Goal: Register for event/course

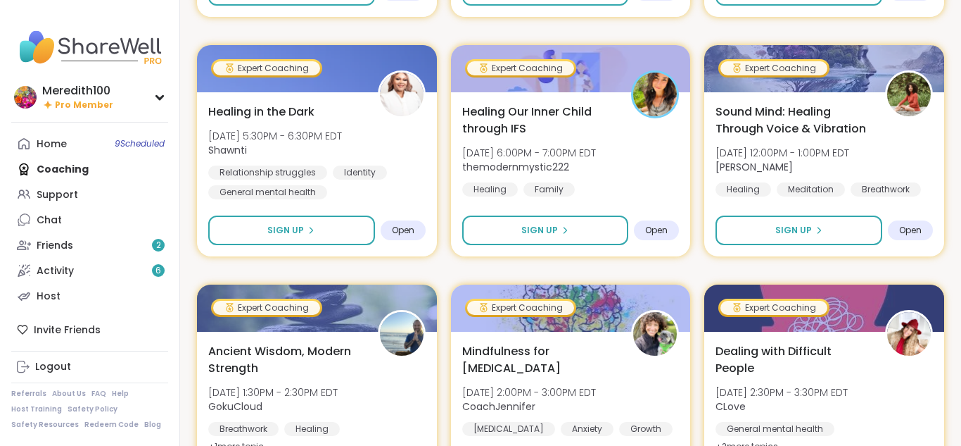
scroll to position [1371, 0]
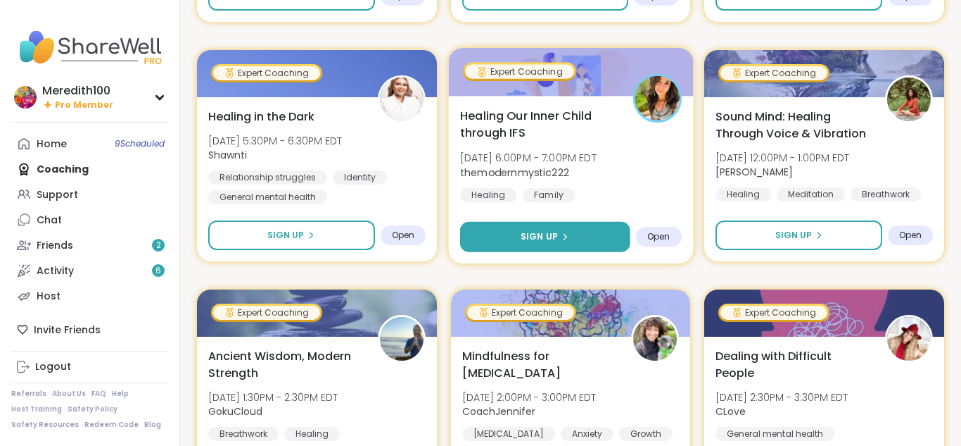
click at [523, 235] on span "Sign Up" at bounding box center [539, 236] width 37 height 13
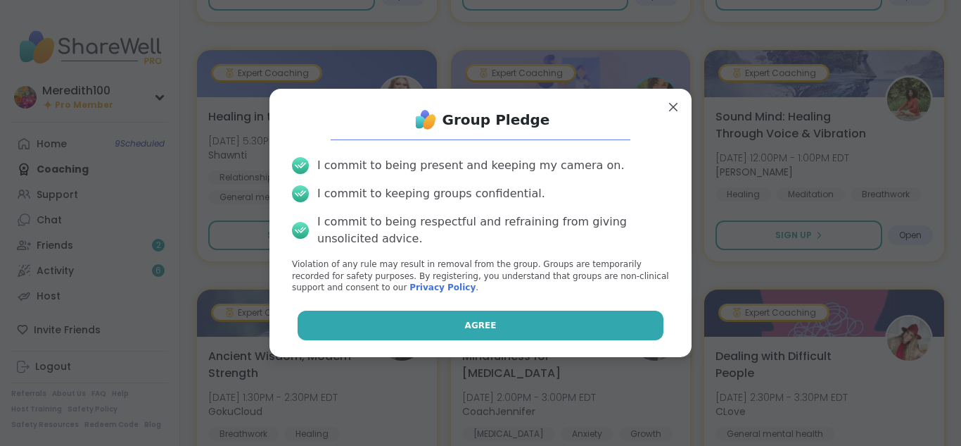
click at [503, 320] on button "Agree" at bounding box center [481, 325] width 367 height 30
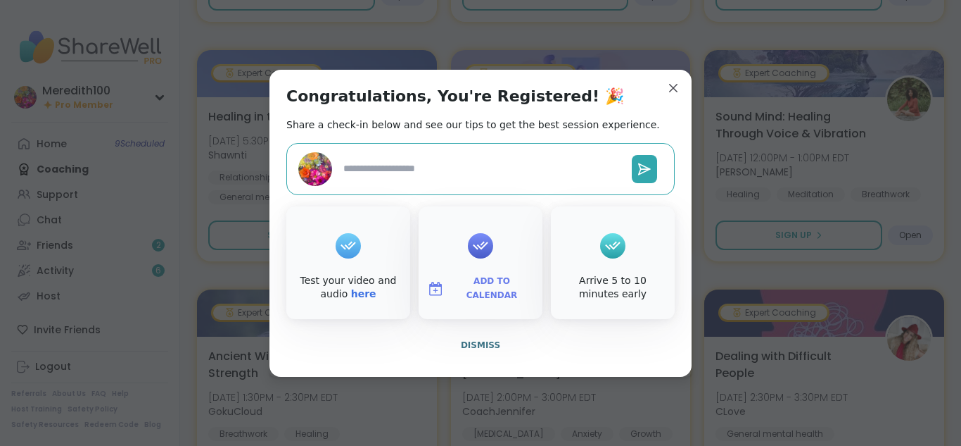
type textarea "*"
click at [476, 344] on span "Dismiss" at bounding box center [480, 345] width 39 height 10
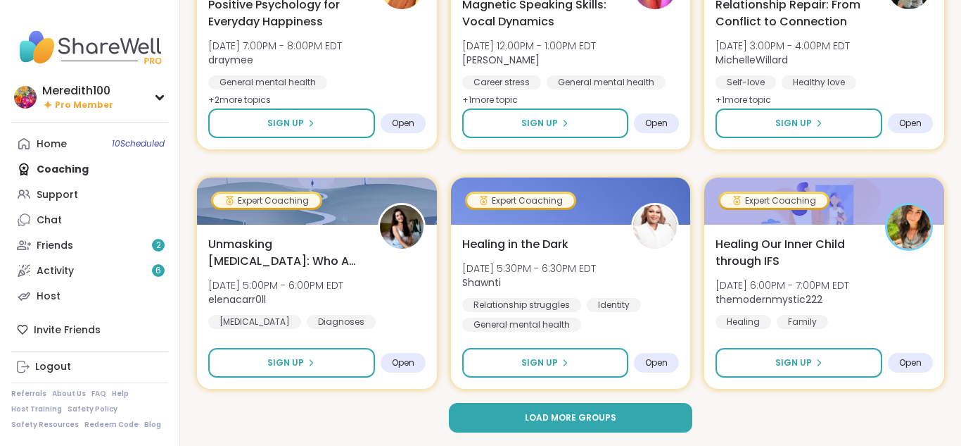
scroll to position [2680, 0]
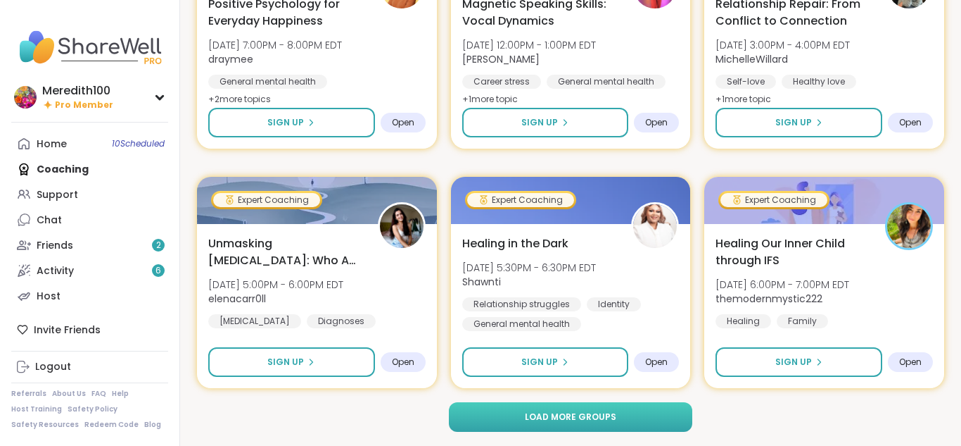
click at [538, 419] on span "Load more groups" at bounding box center [570, 416] width 91 height 13
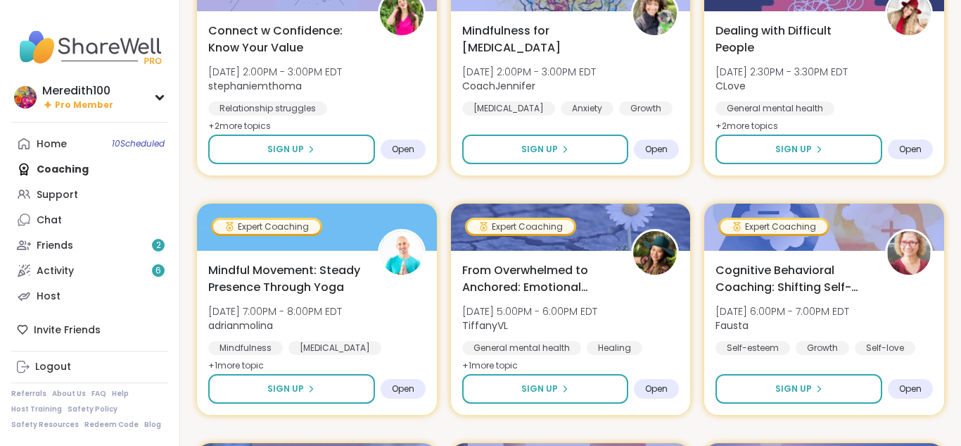
scroll to position [3609, 0]
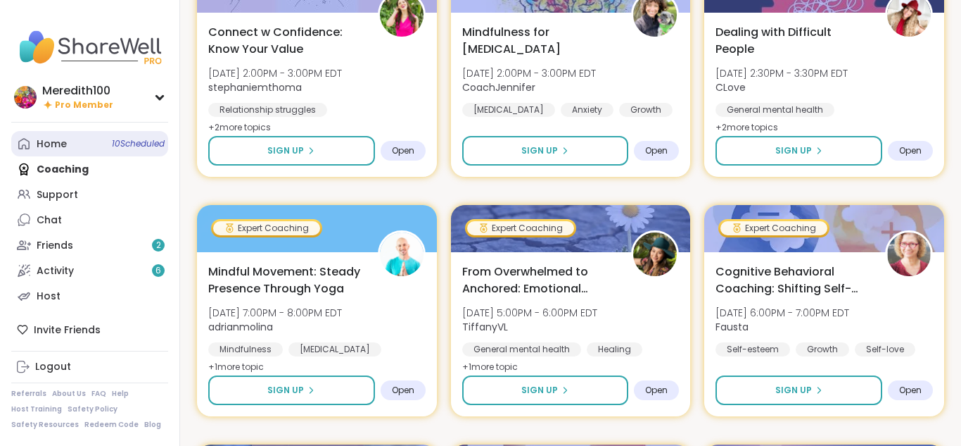
click at [51, 146] on div "Home 10 Scheduled" at bounding box center [52, 144] width 30 height 14
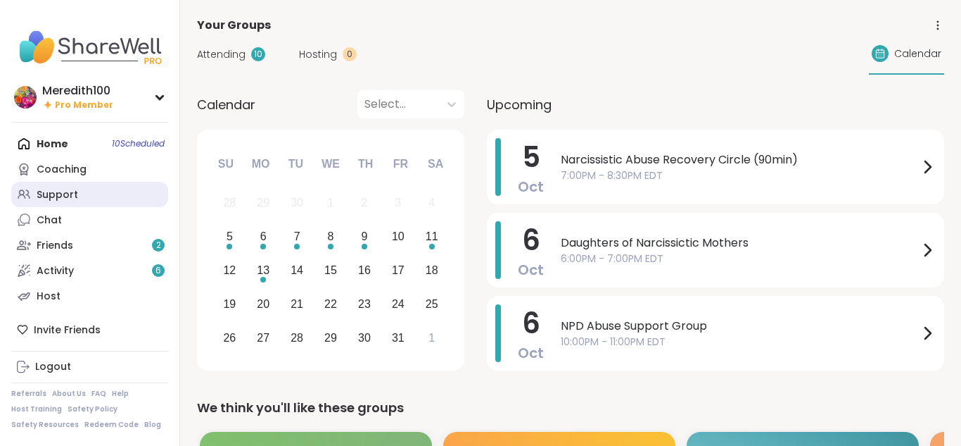
click at [77, 198] on link "Support" at bounding box center [89, 194] width 157 height 25
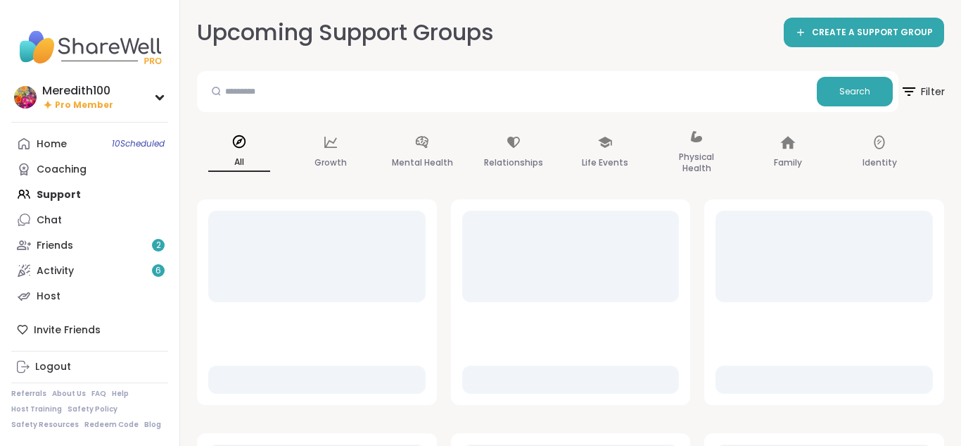
click at [911, 92] on icon at bounding box center [909, 91] width 18 height 18
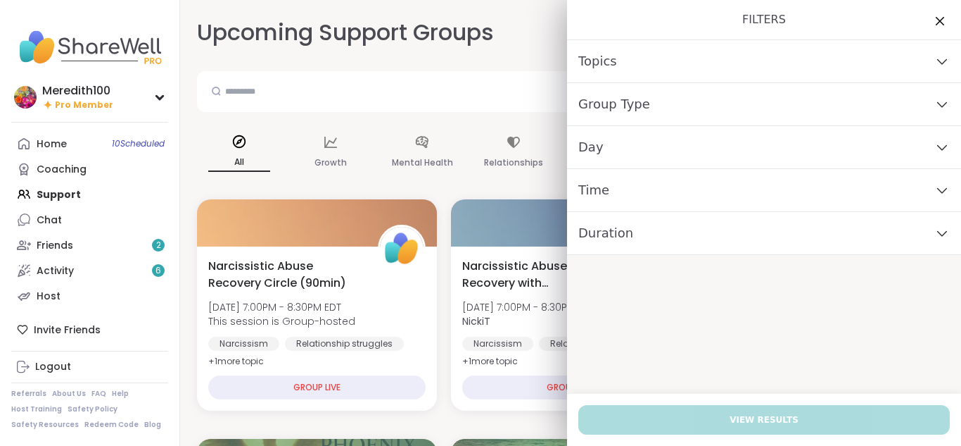
click at [923, 144] on div "Day" at bounding box center [764, 147] width 394 height 43
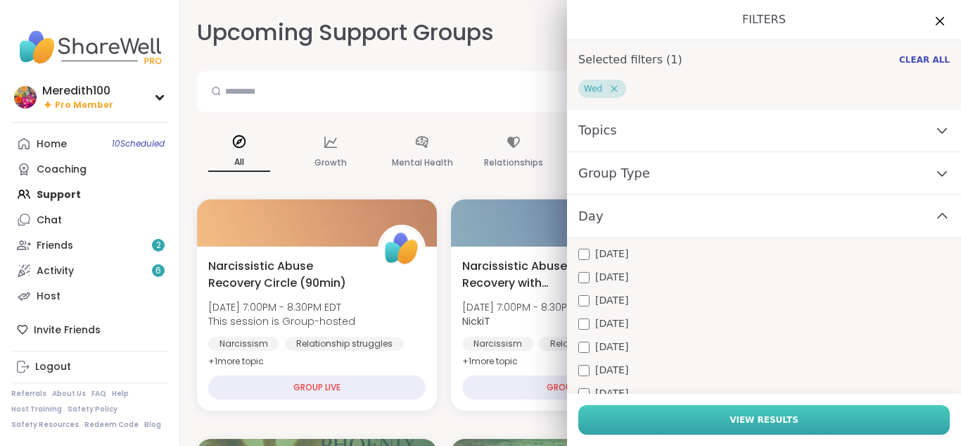
click at [701, 424] on button "View Results" at bounding box center [765, 420] width 372 height 30
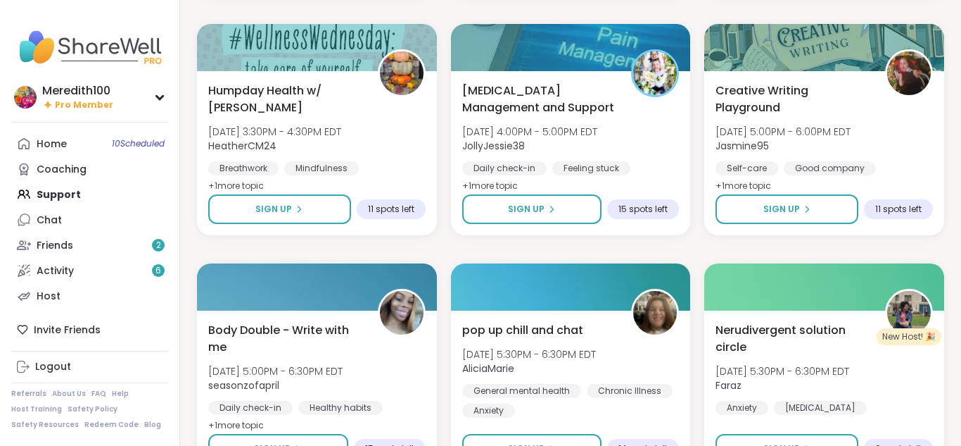
scroll to position [2684, 0]
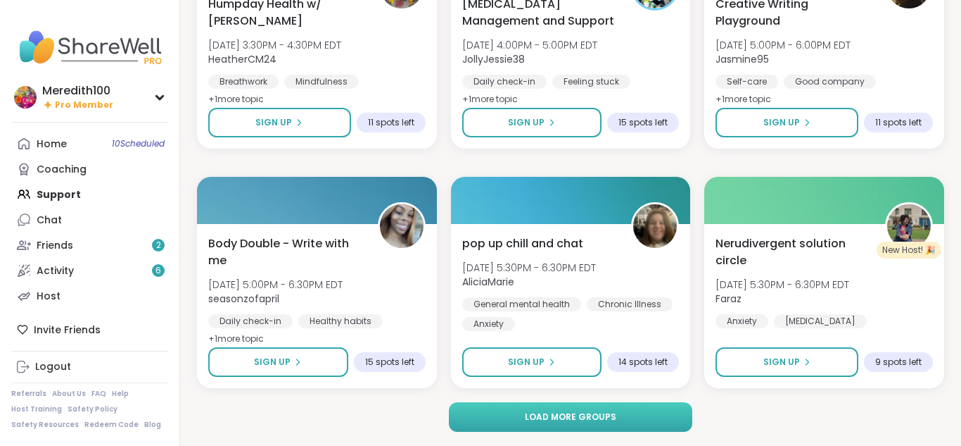
click at [604, 419] on span "Load more groups" at bounding box center [570, 416] width 91 height 13
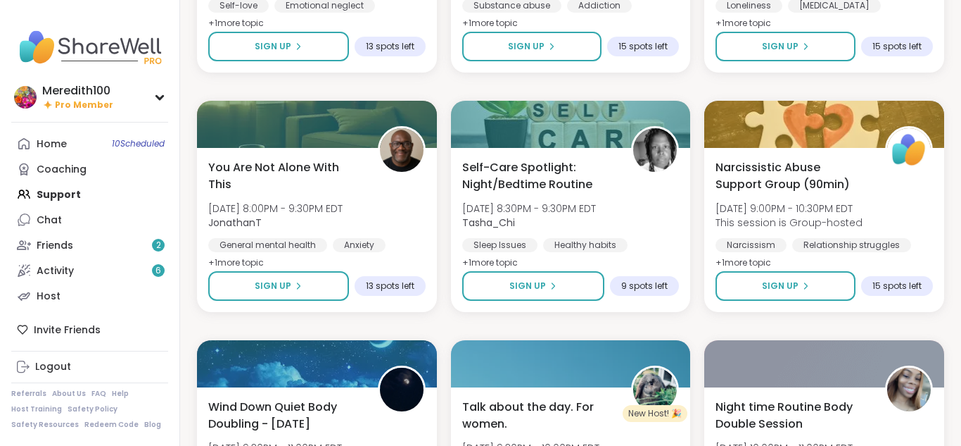
scroll to position [3727, 0]
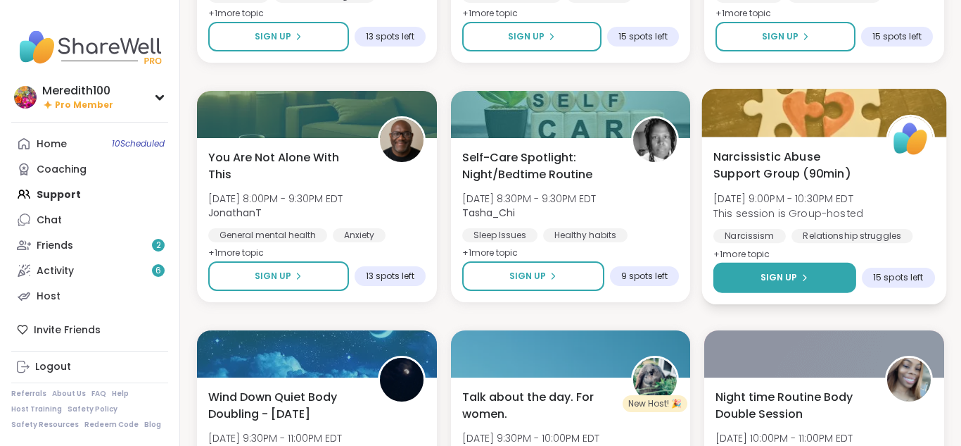
click at [807, 274] on icon at bounding box center [805, 277] width 8 height 8
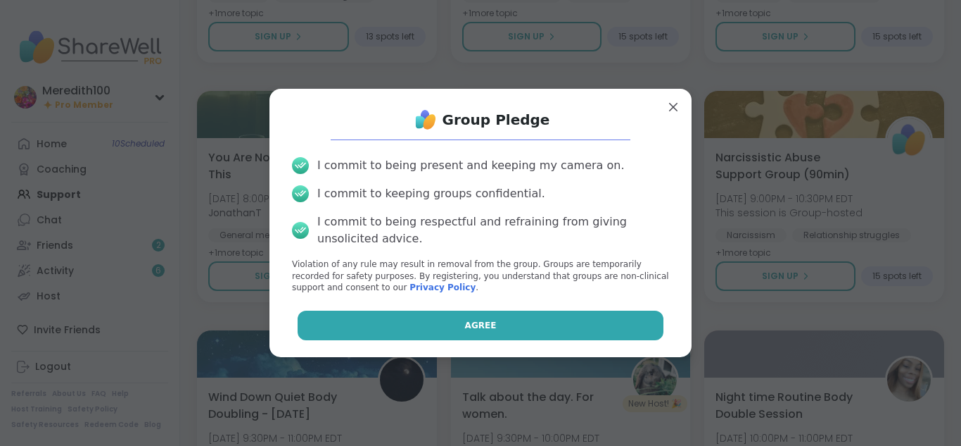
click at [572, 326] on button "Agree" at bounding box center [481, 325] width 367 height 30
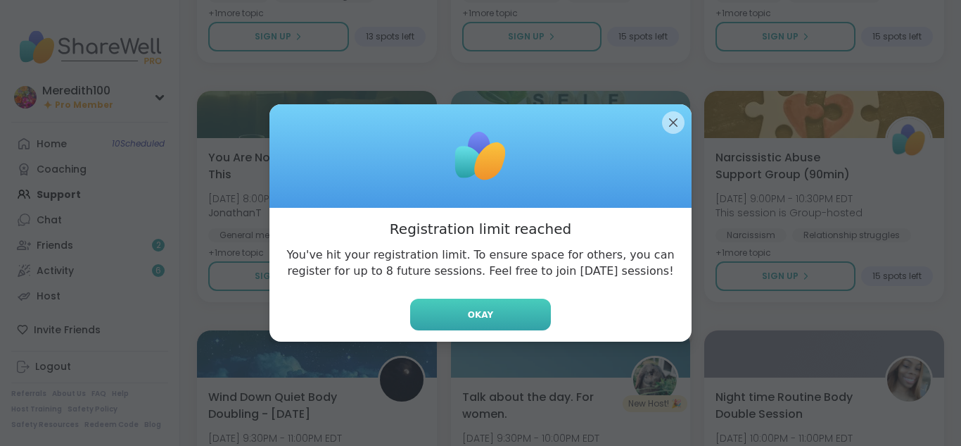
click at [517, 305] on button "Okay" at bounding box center [480, 314] width 141 height 32
